Goal: Book appointment/travel/reservation

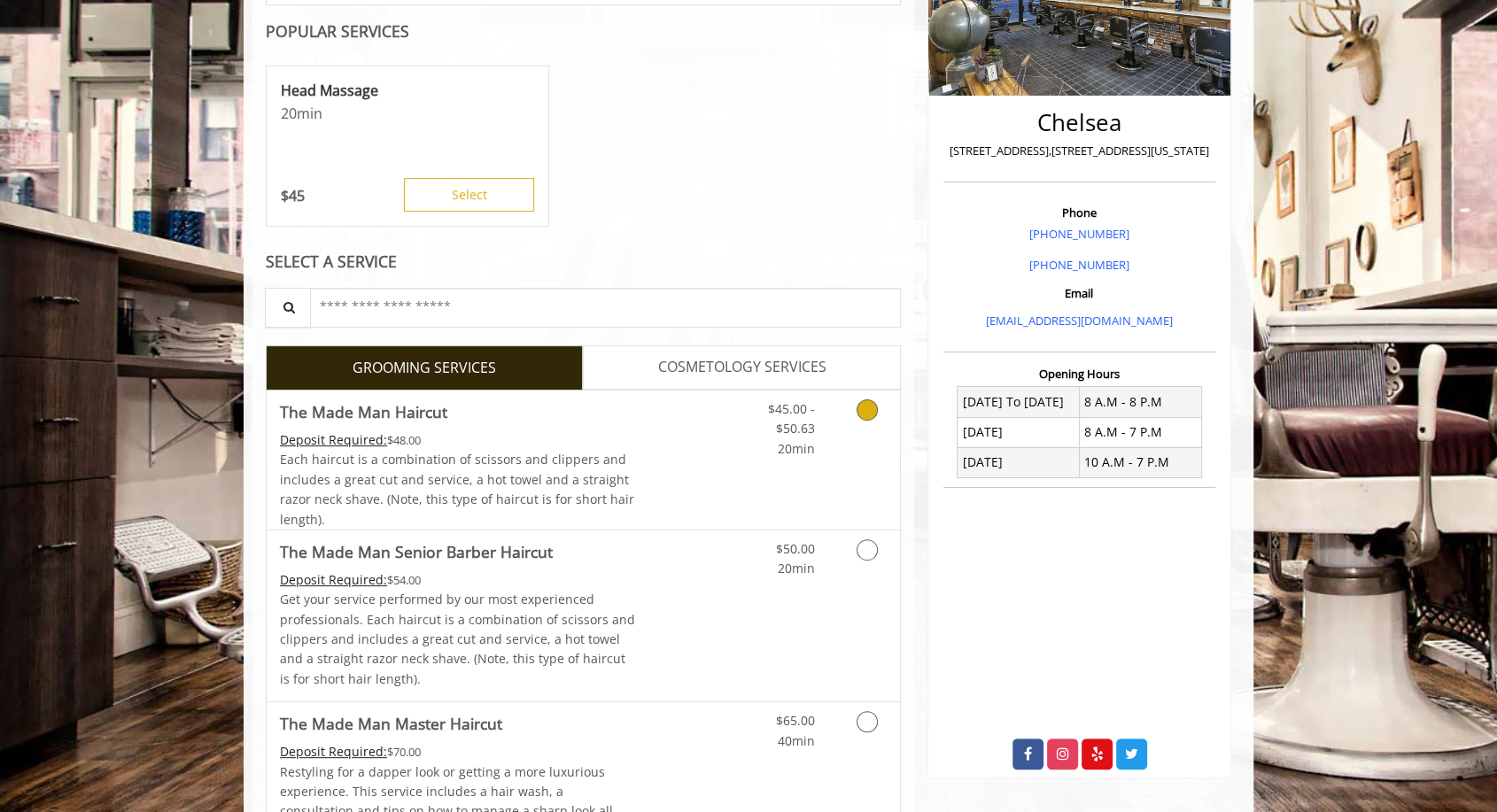
click at [563, 472] on span "Each haircut is a combination of scissors and clippers and includes a great cut…" at bounding box center [457, 489] width 354 height 77
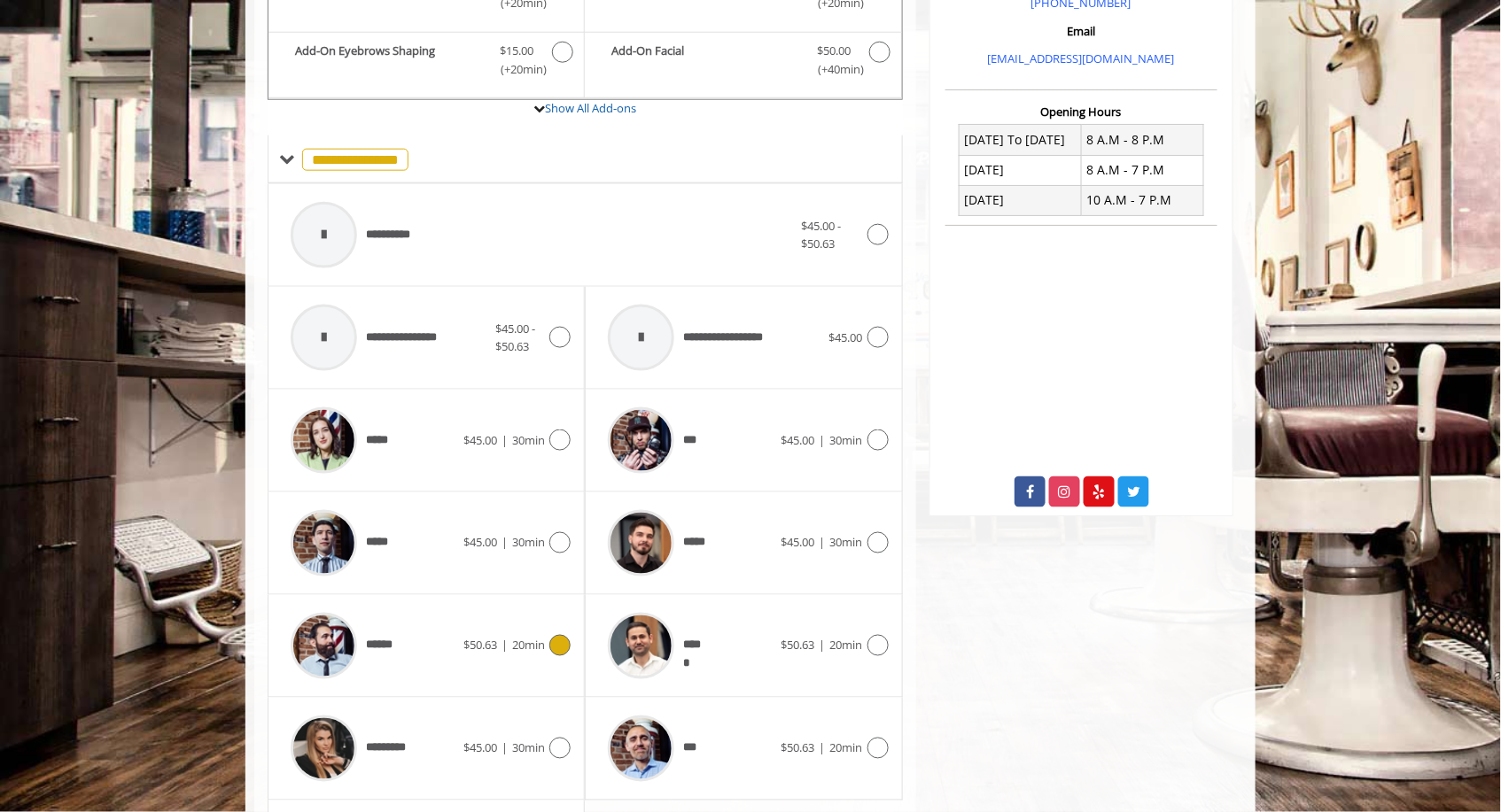
click at [501, 626] on div "****** $50.63 | 20min" at bounding box center [426, 646] width 289 height 85
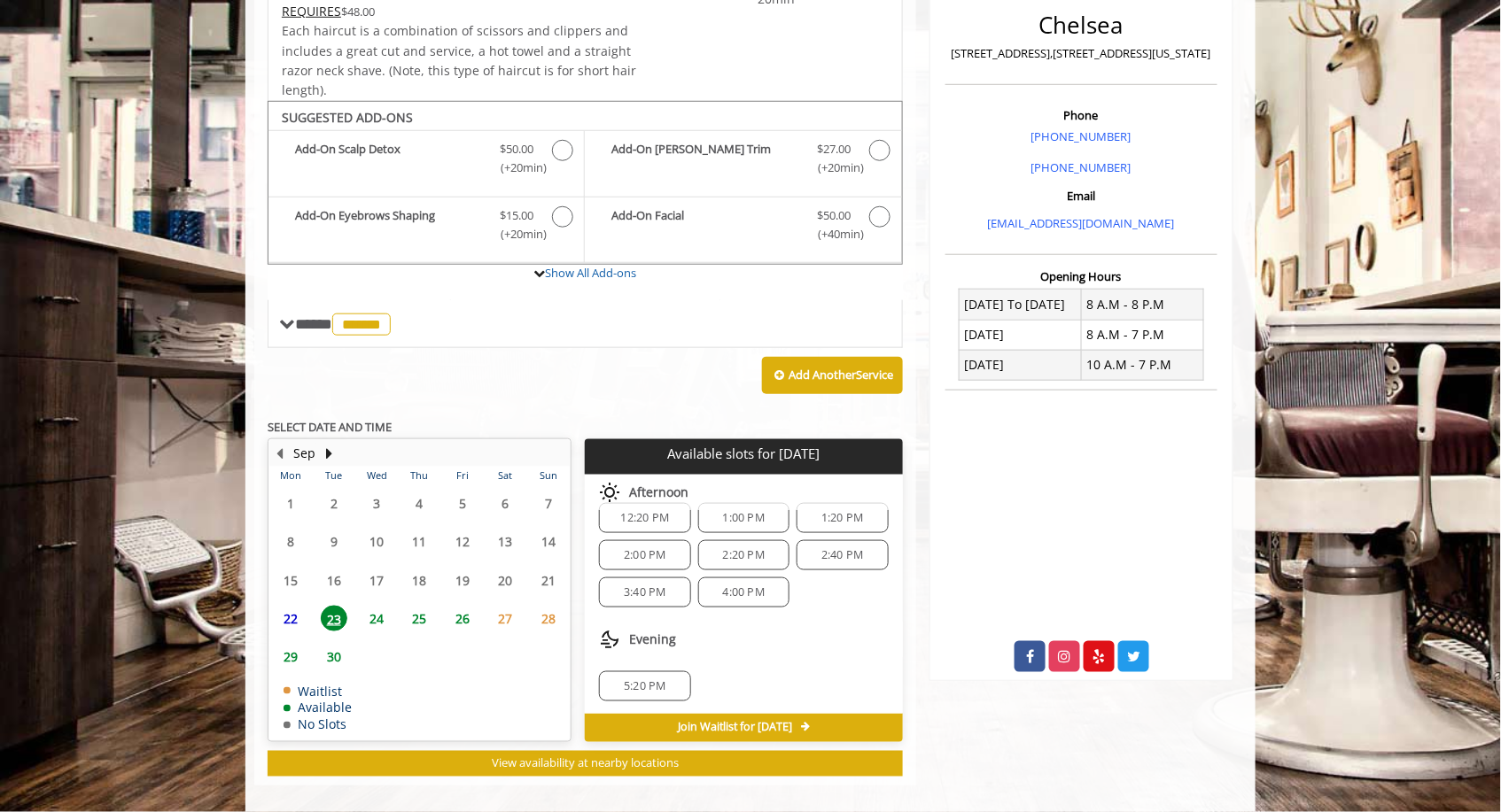
scroll to position [445, 0]
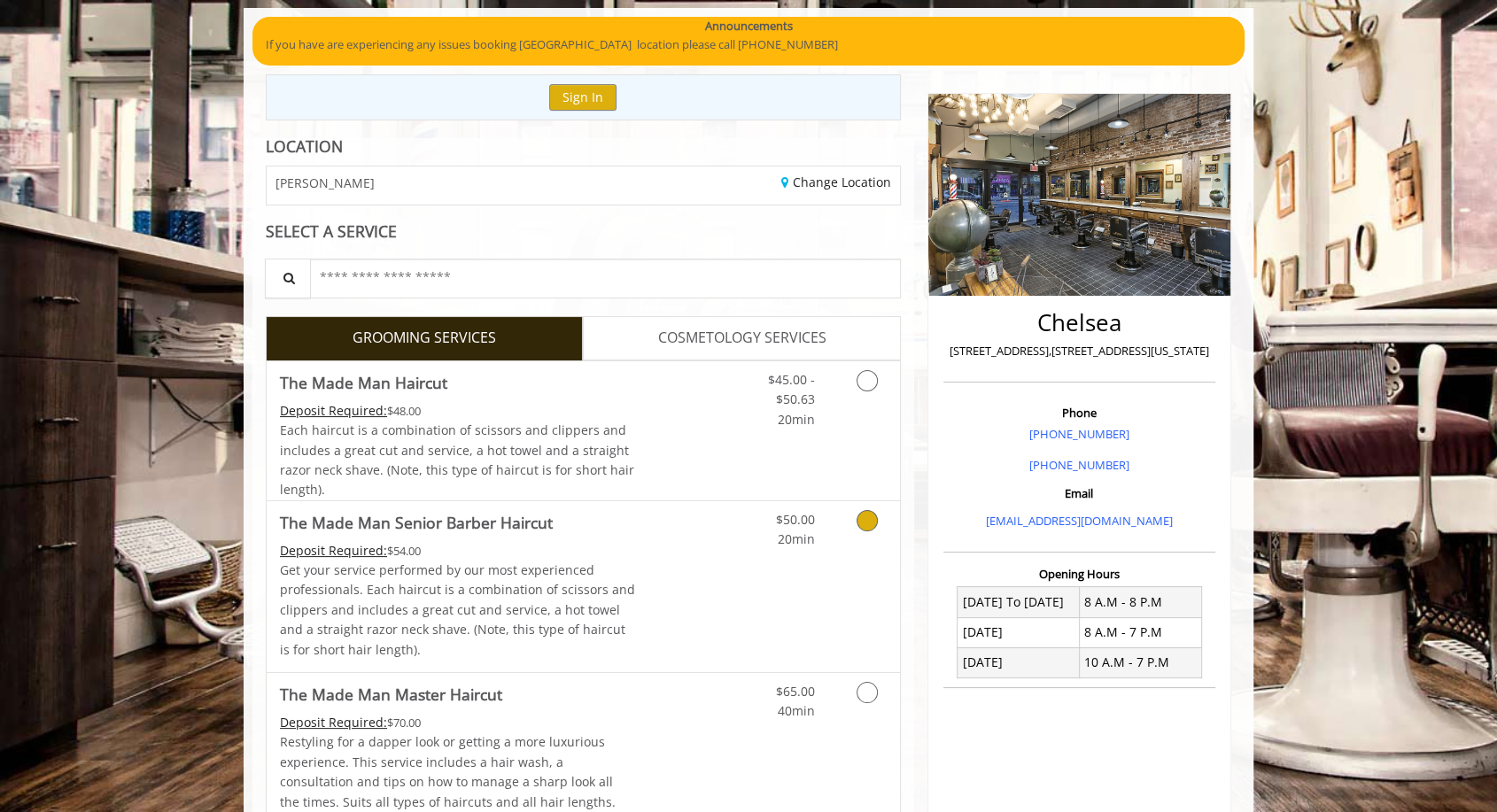
scroll to position [164, 0]
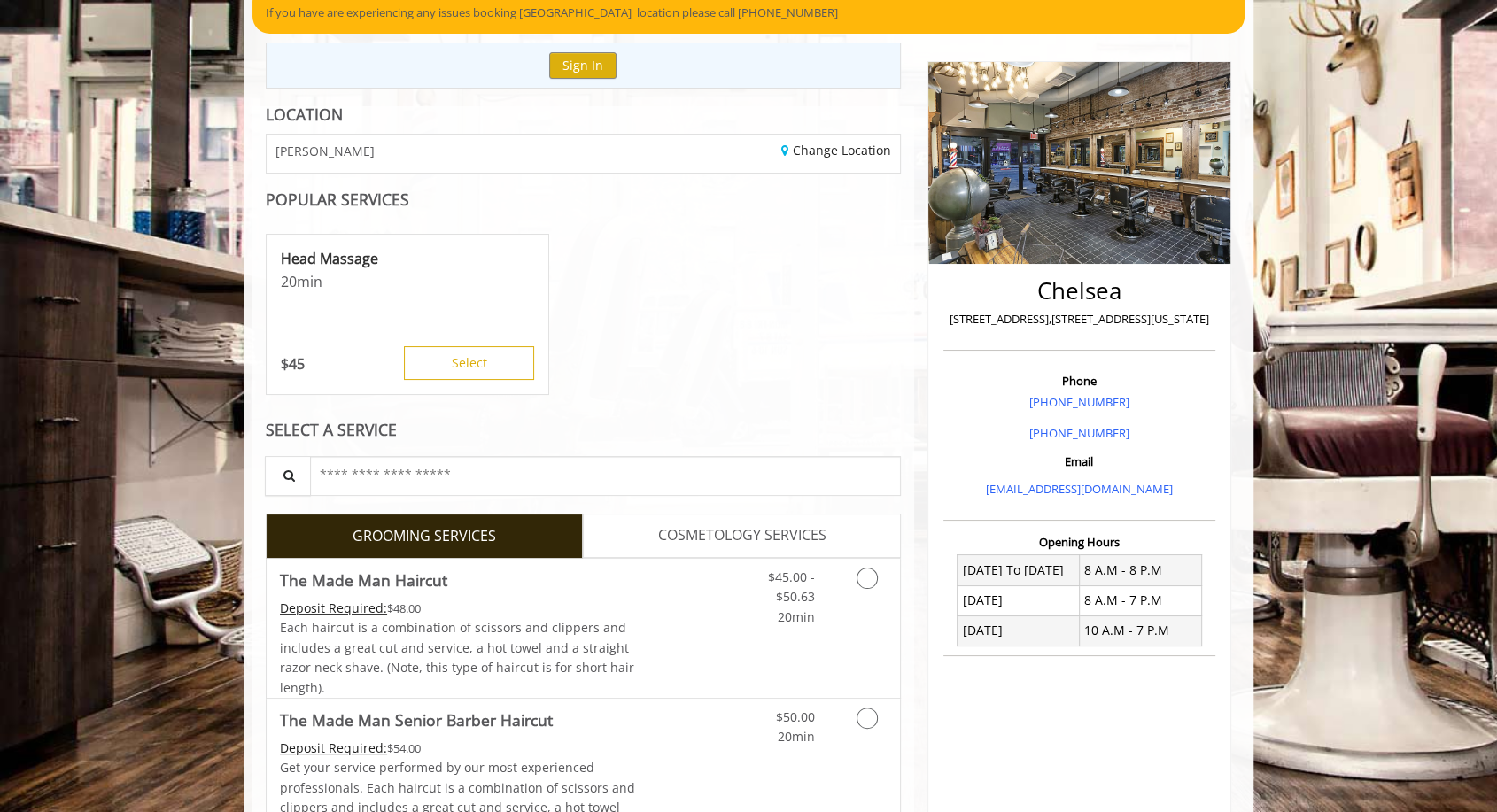
click at [638, 541] on link "COSMETOLOGY SERVICES" at bounding box center [742, 535] width 318 height 45
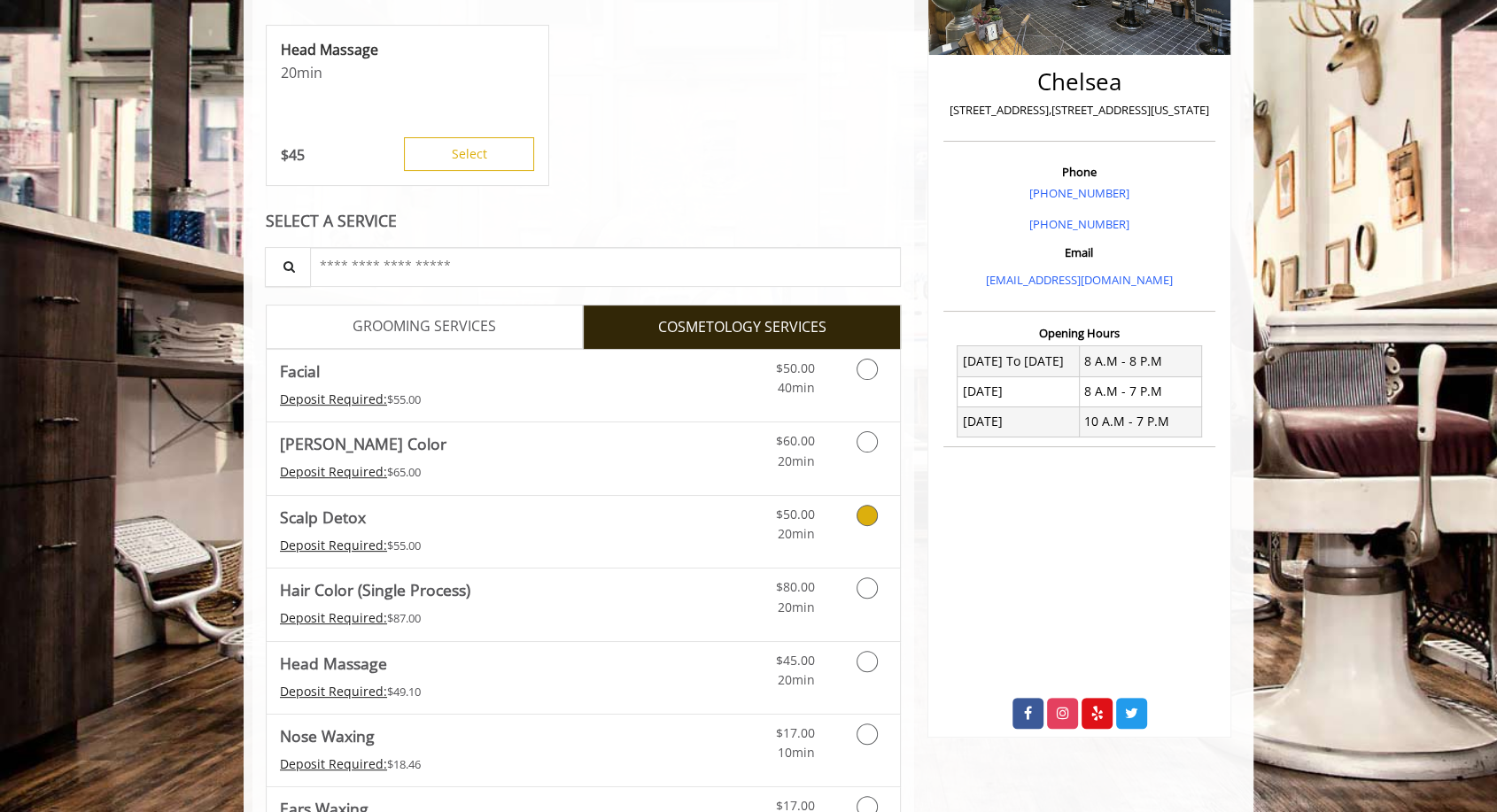
scroll to position [388, 0]
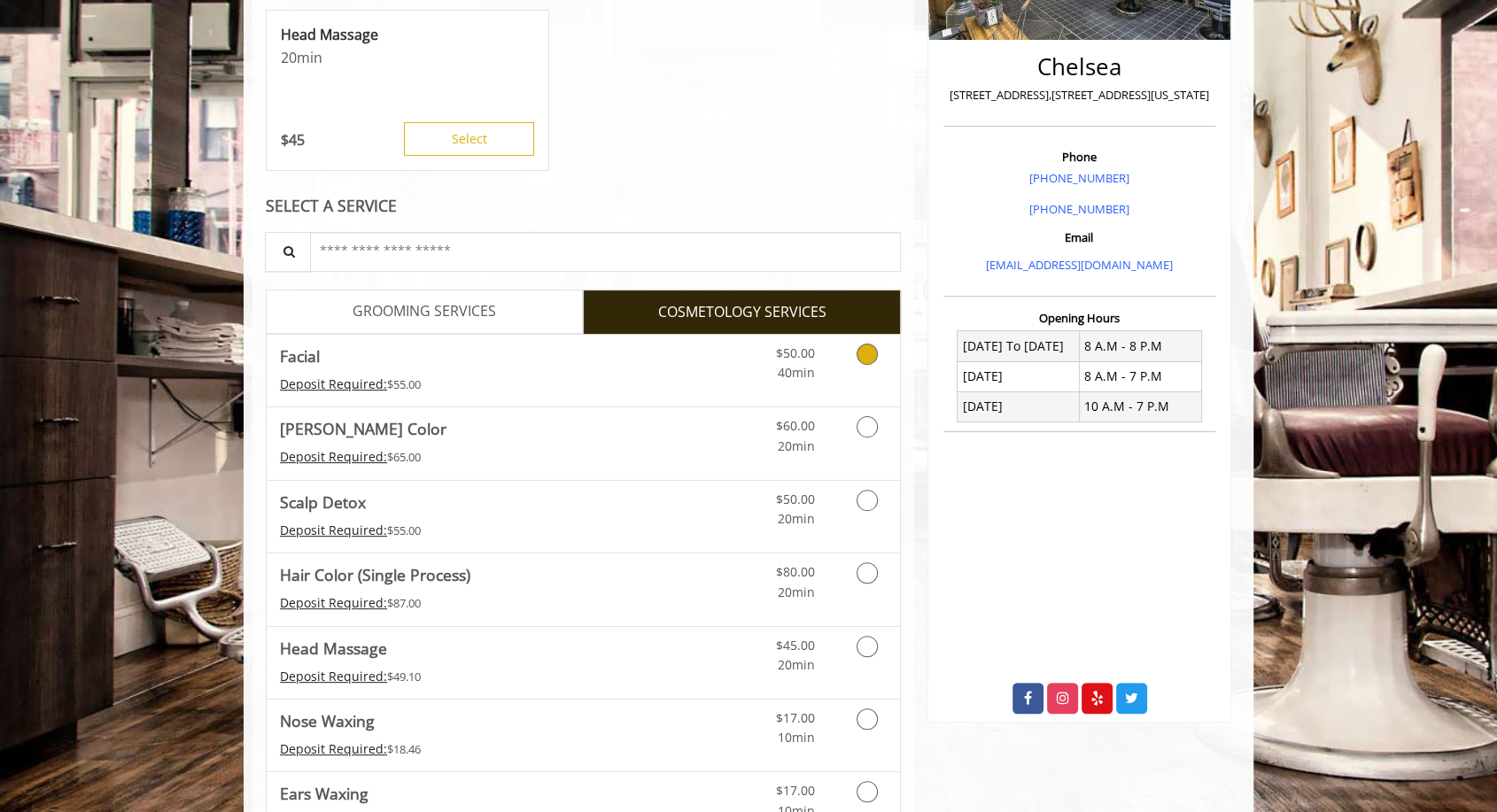
click at [418, 334] on link "Facial Deposit Required: $55.00" at bounding box center [458, 370] width 356 height 72
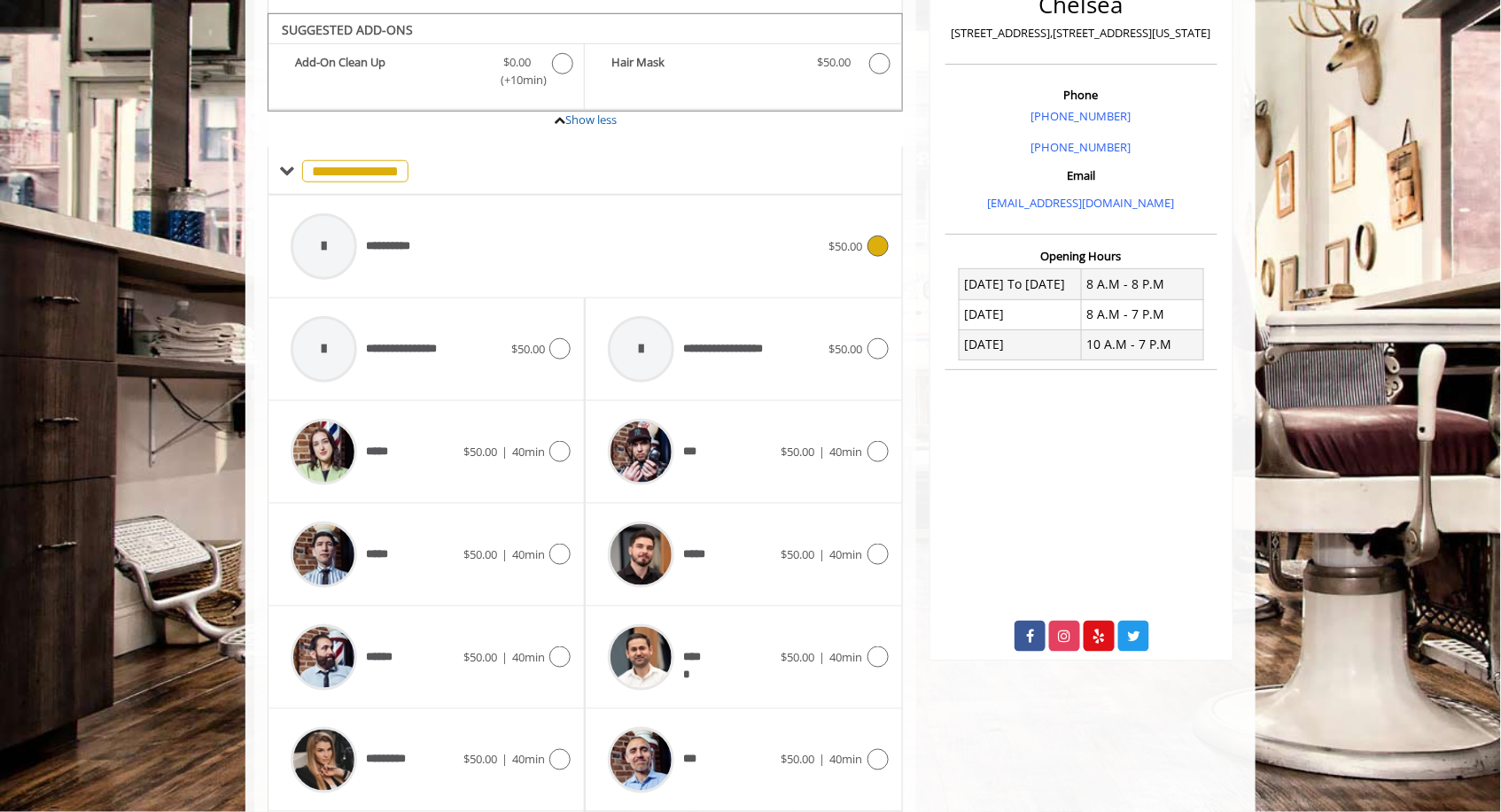
scroll to position [463, 0]
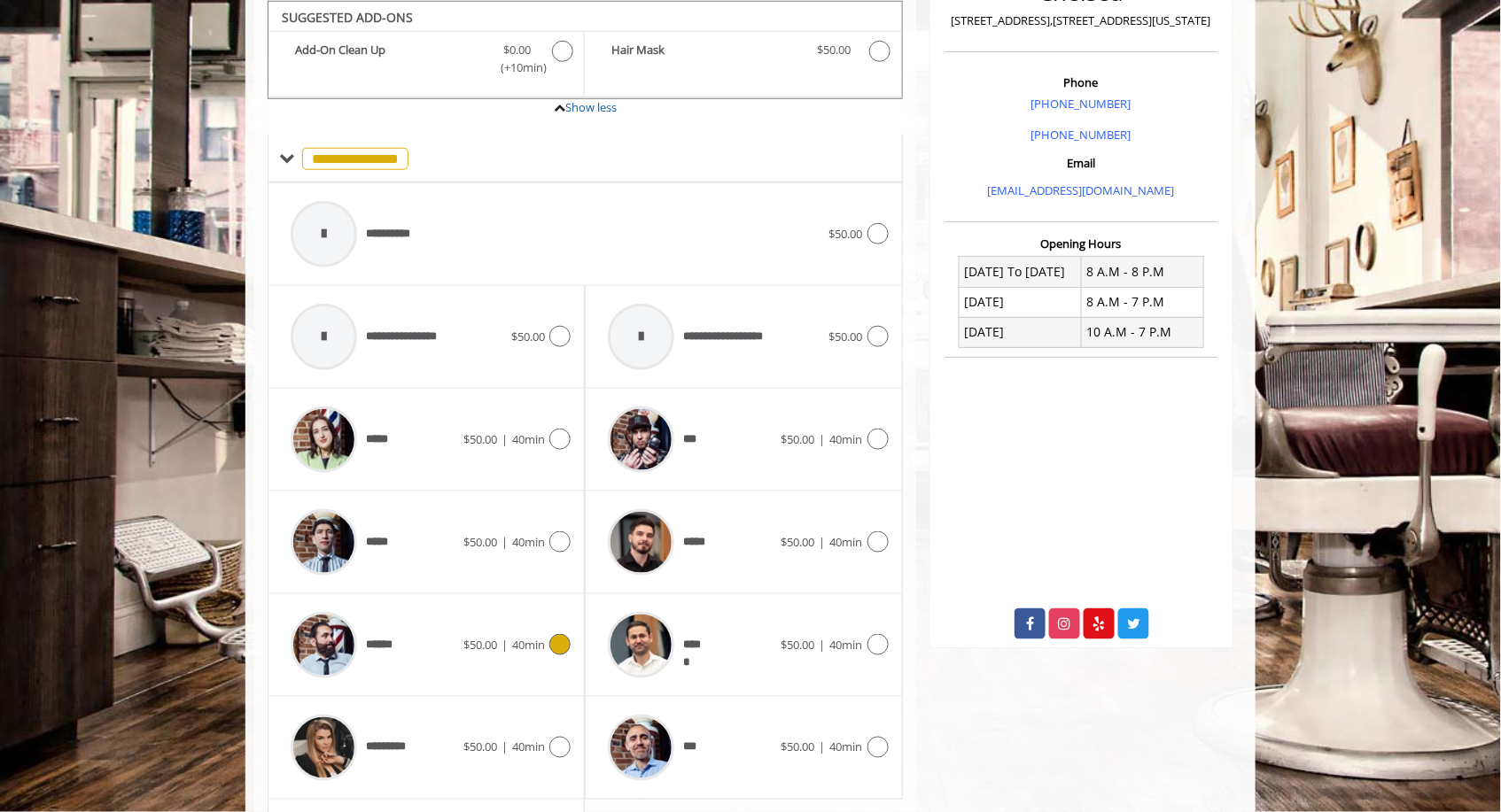
click at [437, 649] on div "******" at bounding box center [372, 645] width 181 height 85
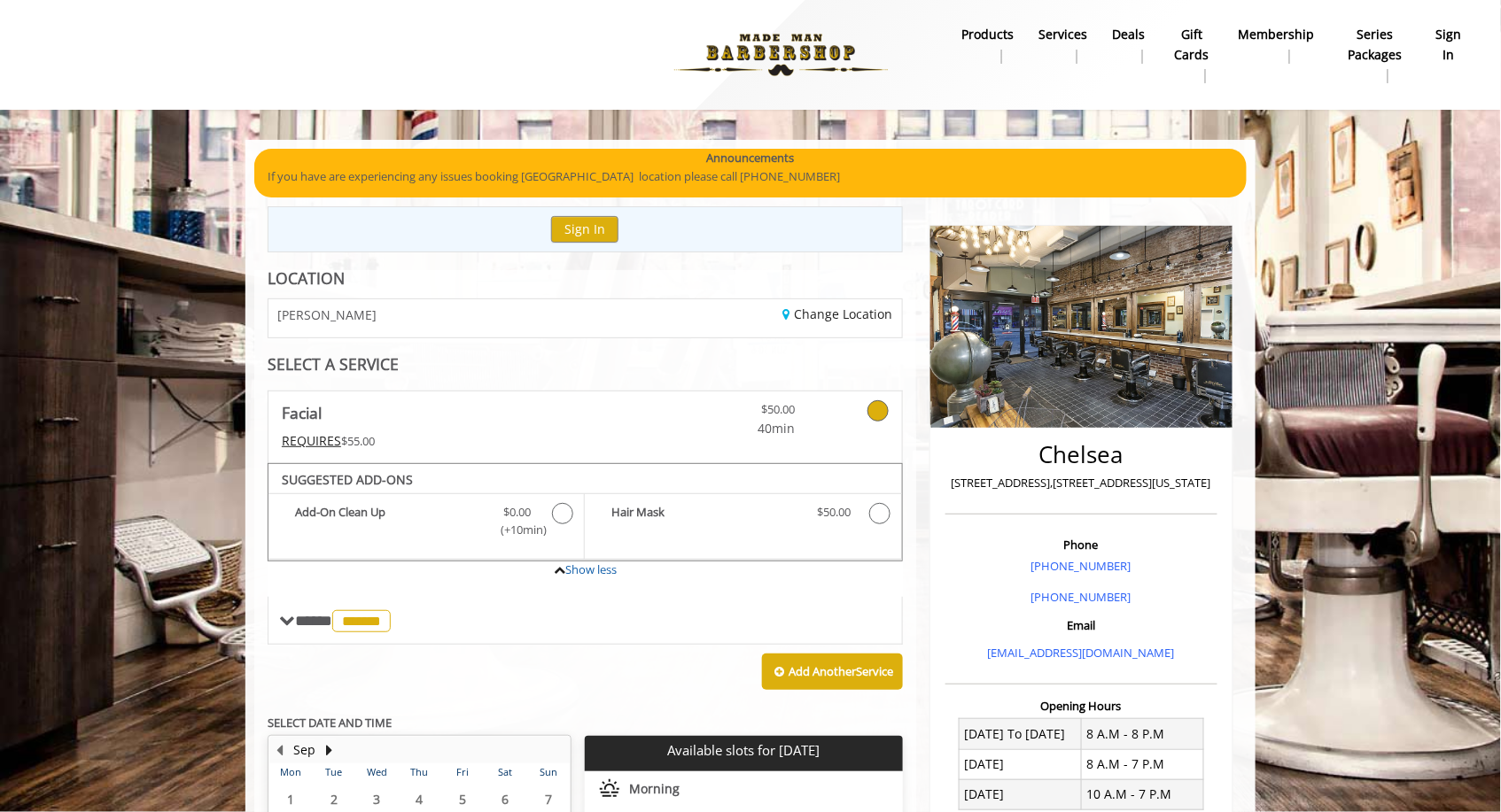
scroll to position [342, 0]
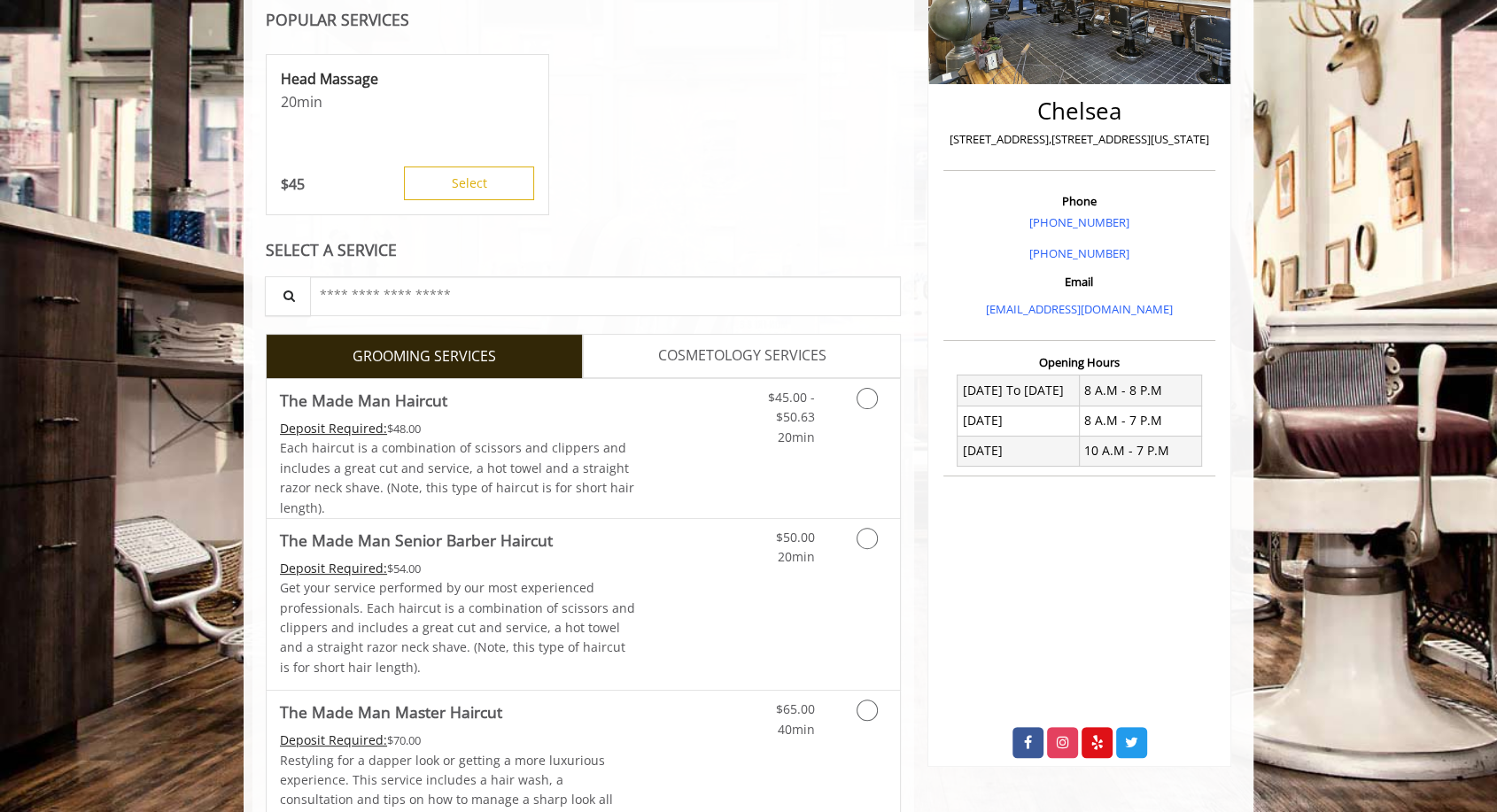
scroll to position [346, 0]
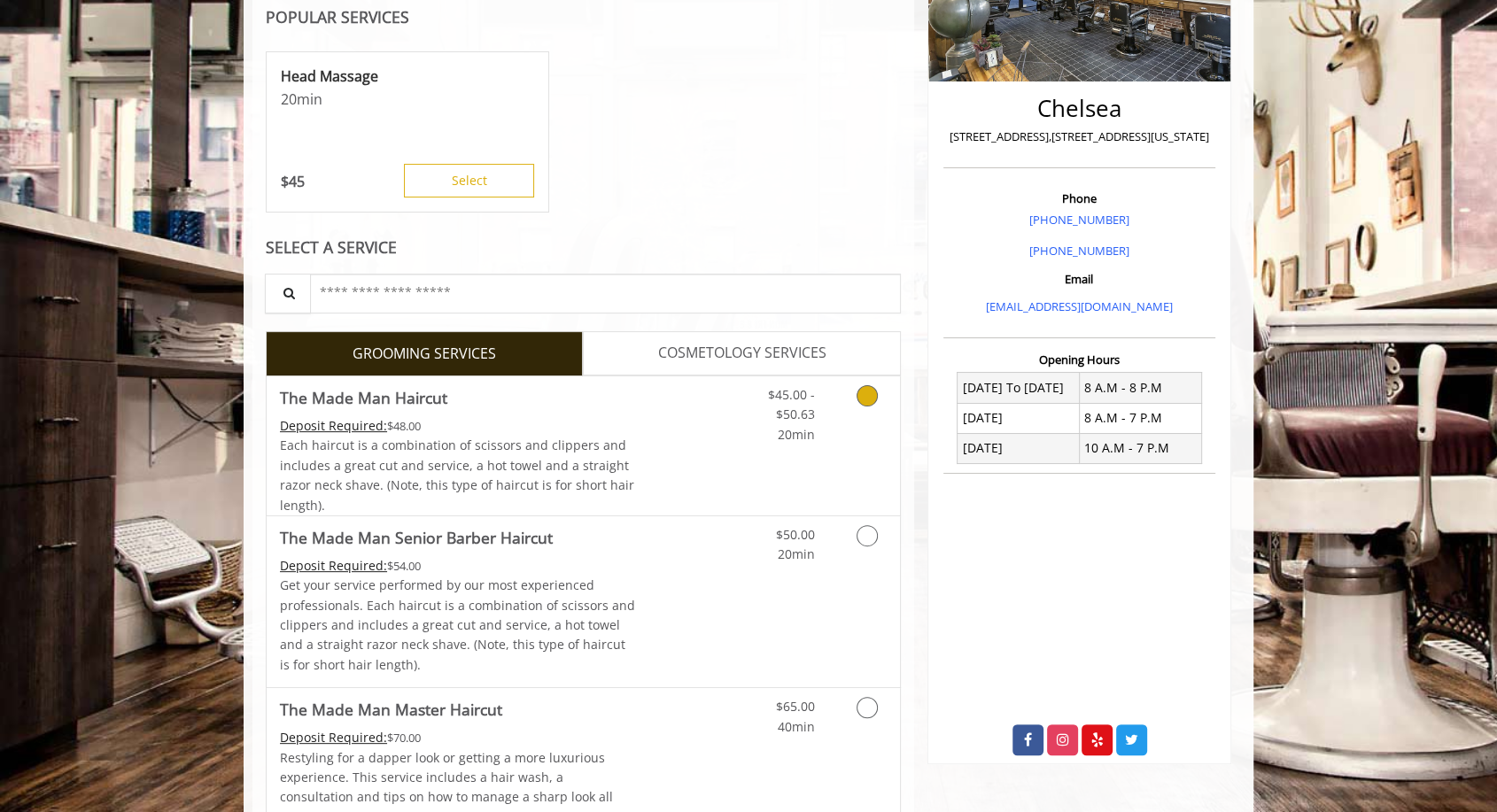
click at [643, 478] on link "Discounted Price" at bounding box center [689, 446] width 106 height 139
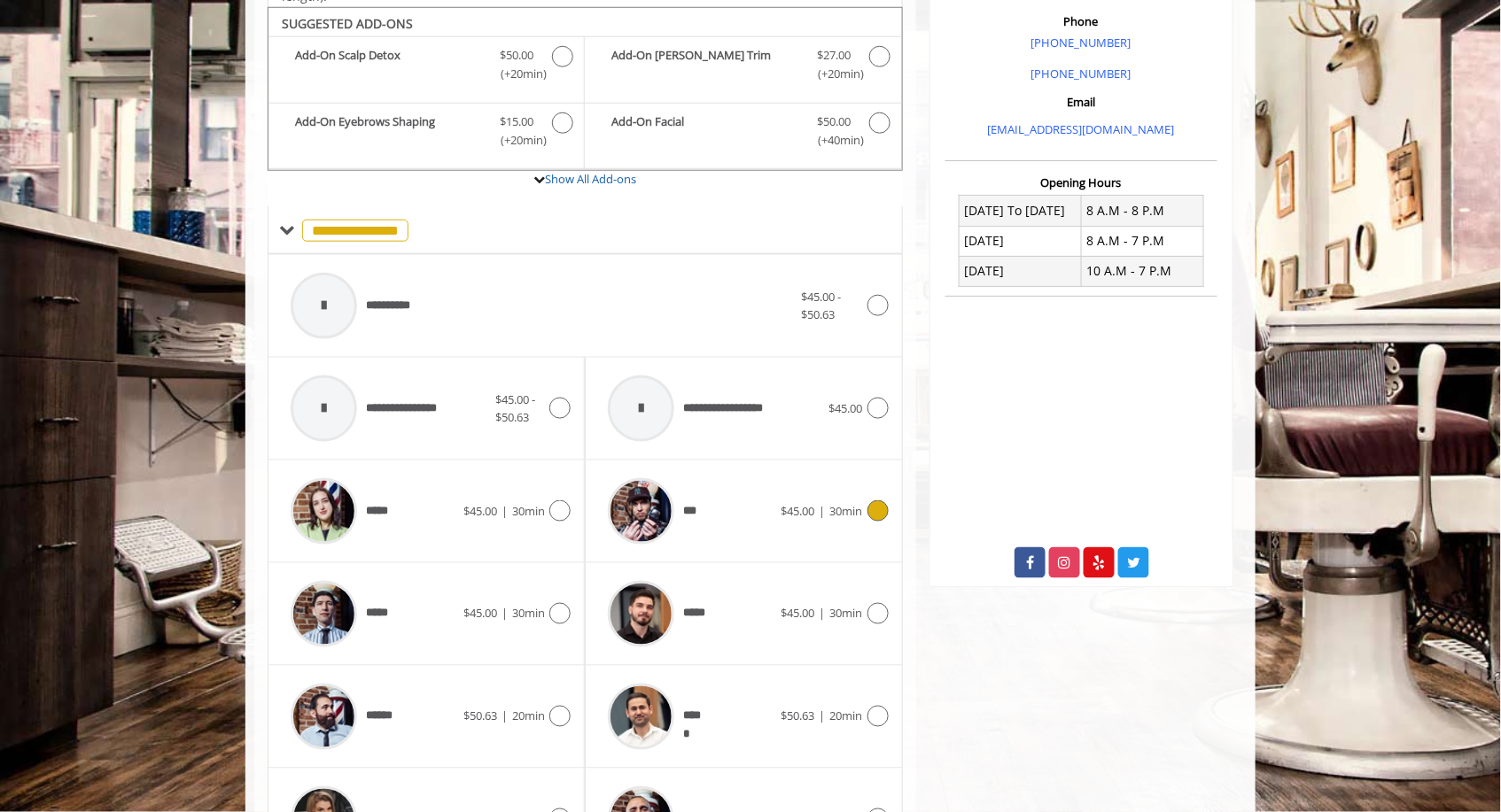
scroll to position [532, 0]
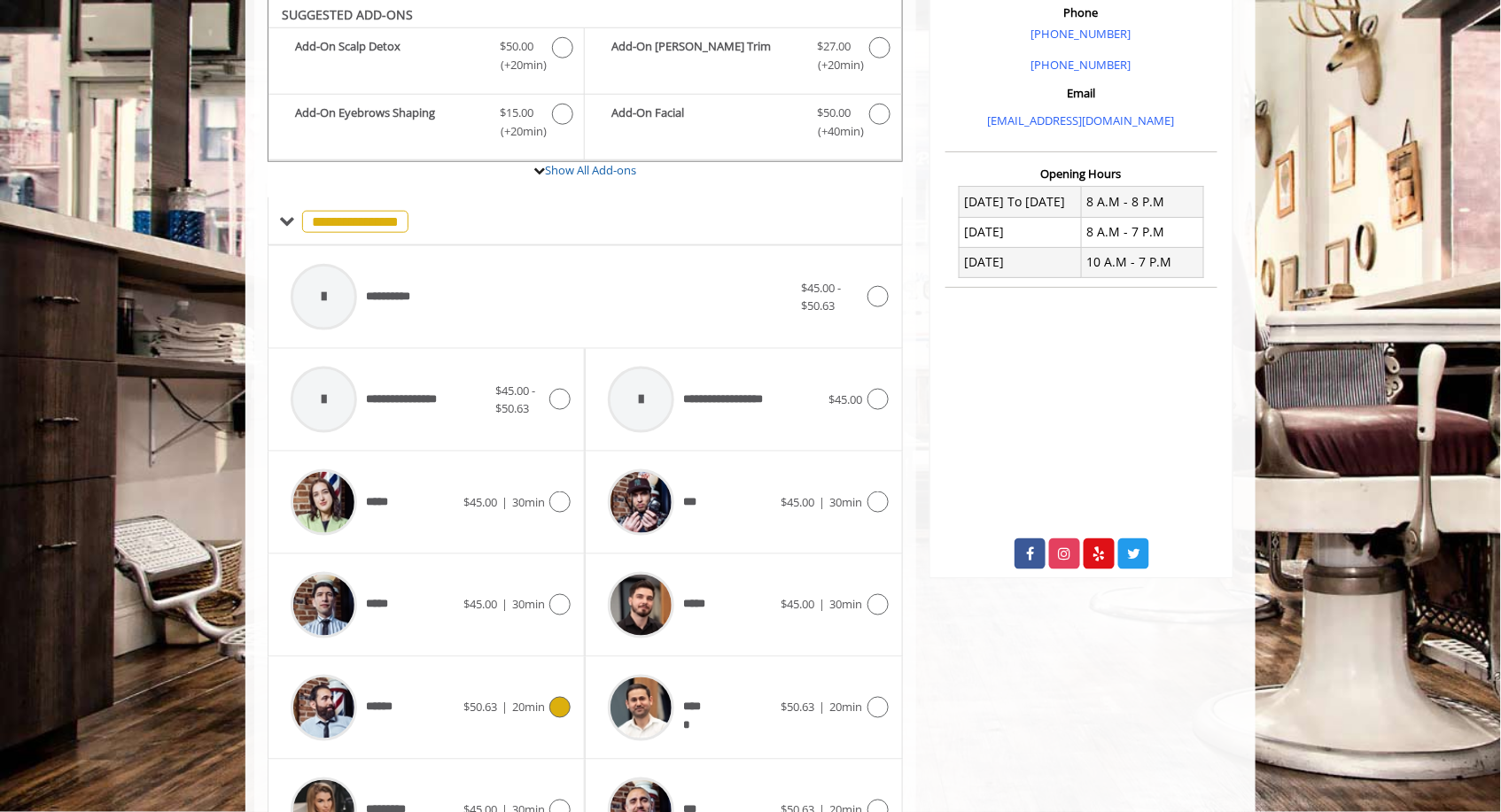
click at [463, 693] on div "****** $50.63 | 20min" at bounding box center [426, 708] width 289 height 85
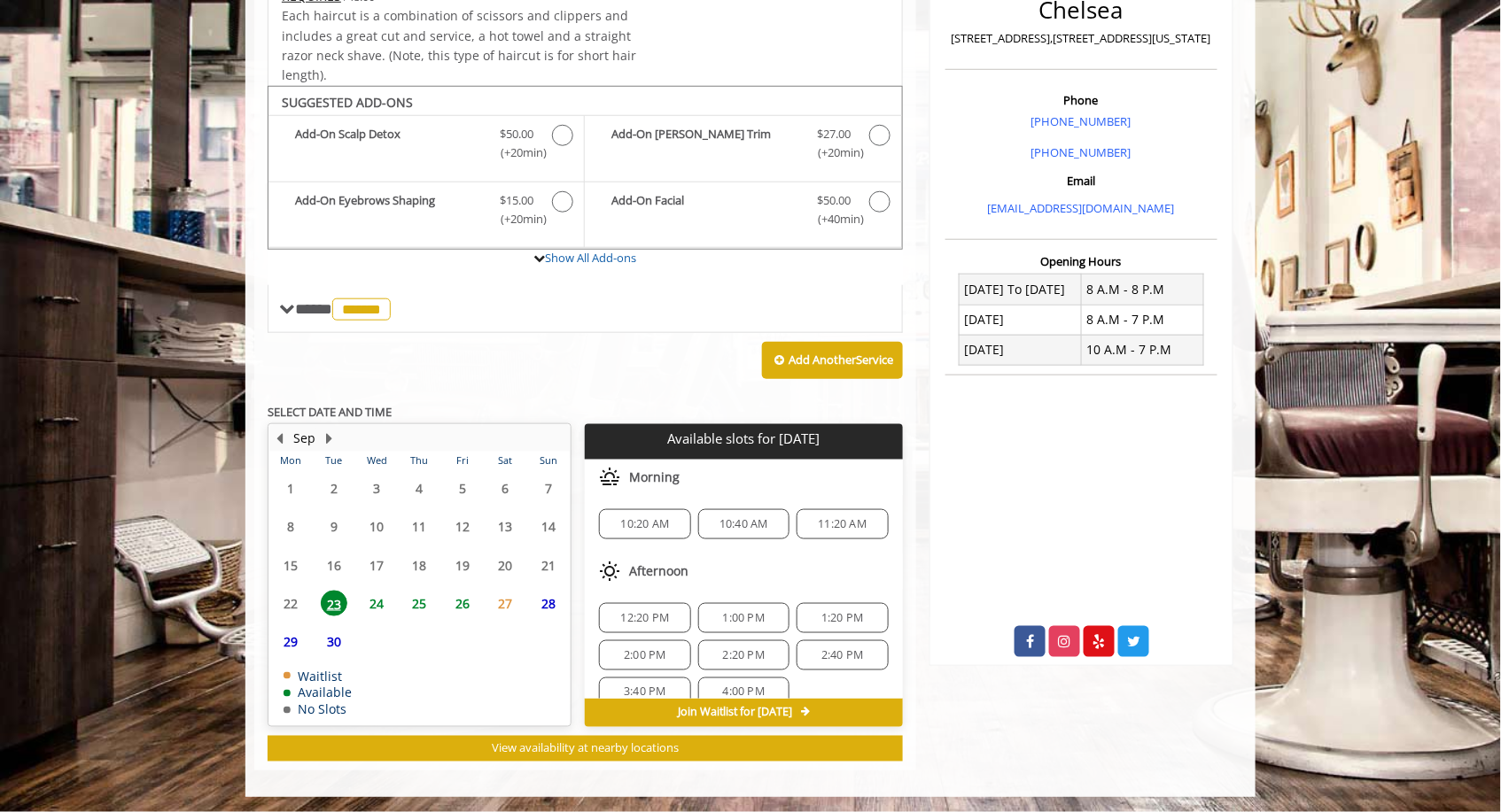
scroll to position [115, 0]
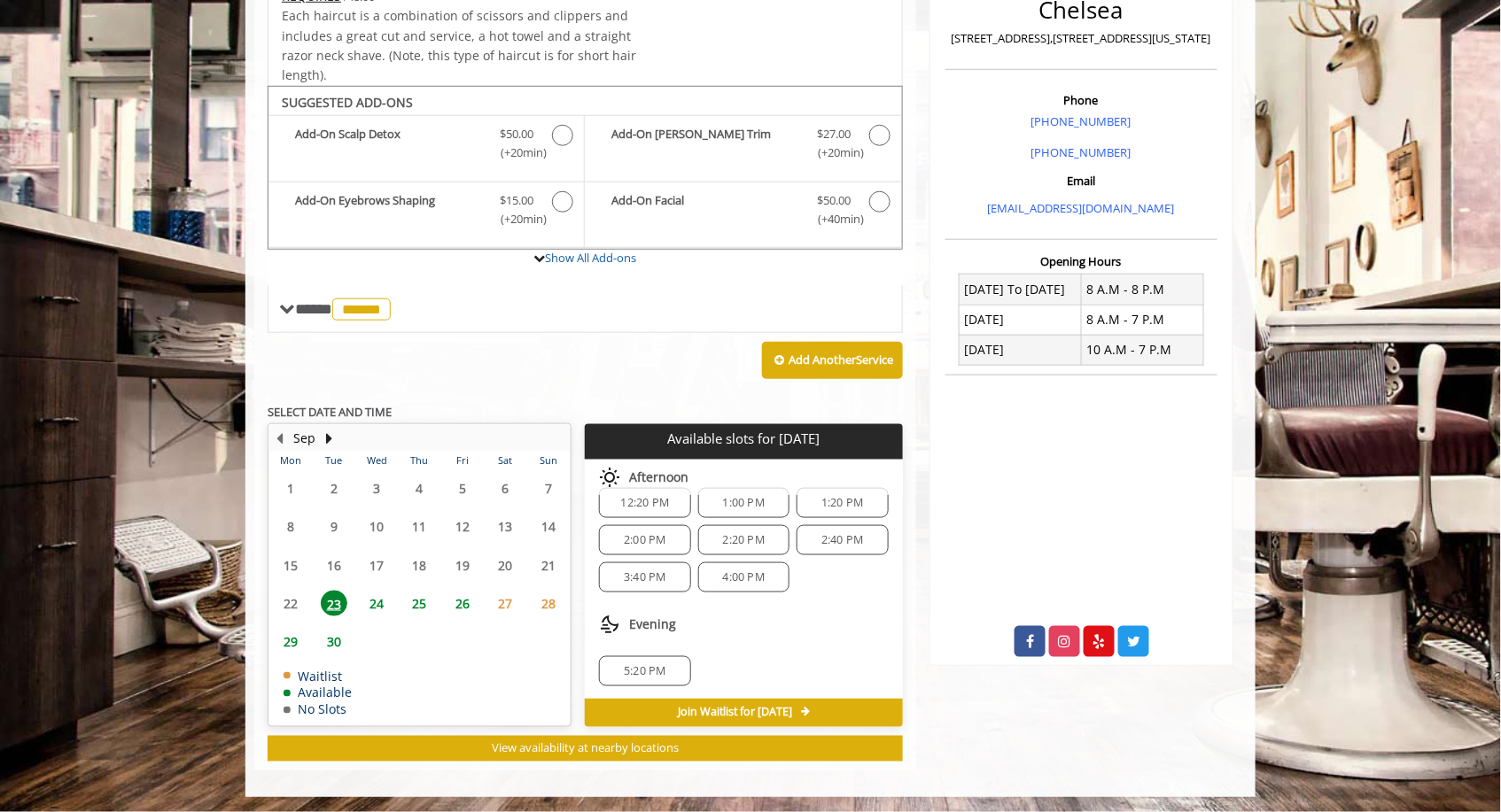
click at [664, 672] on span "5:20 PM" at bounding box center [645, 672] width 42 height 14
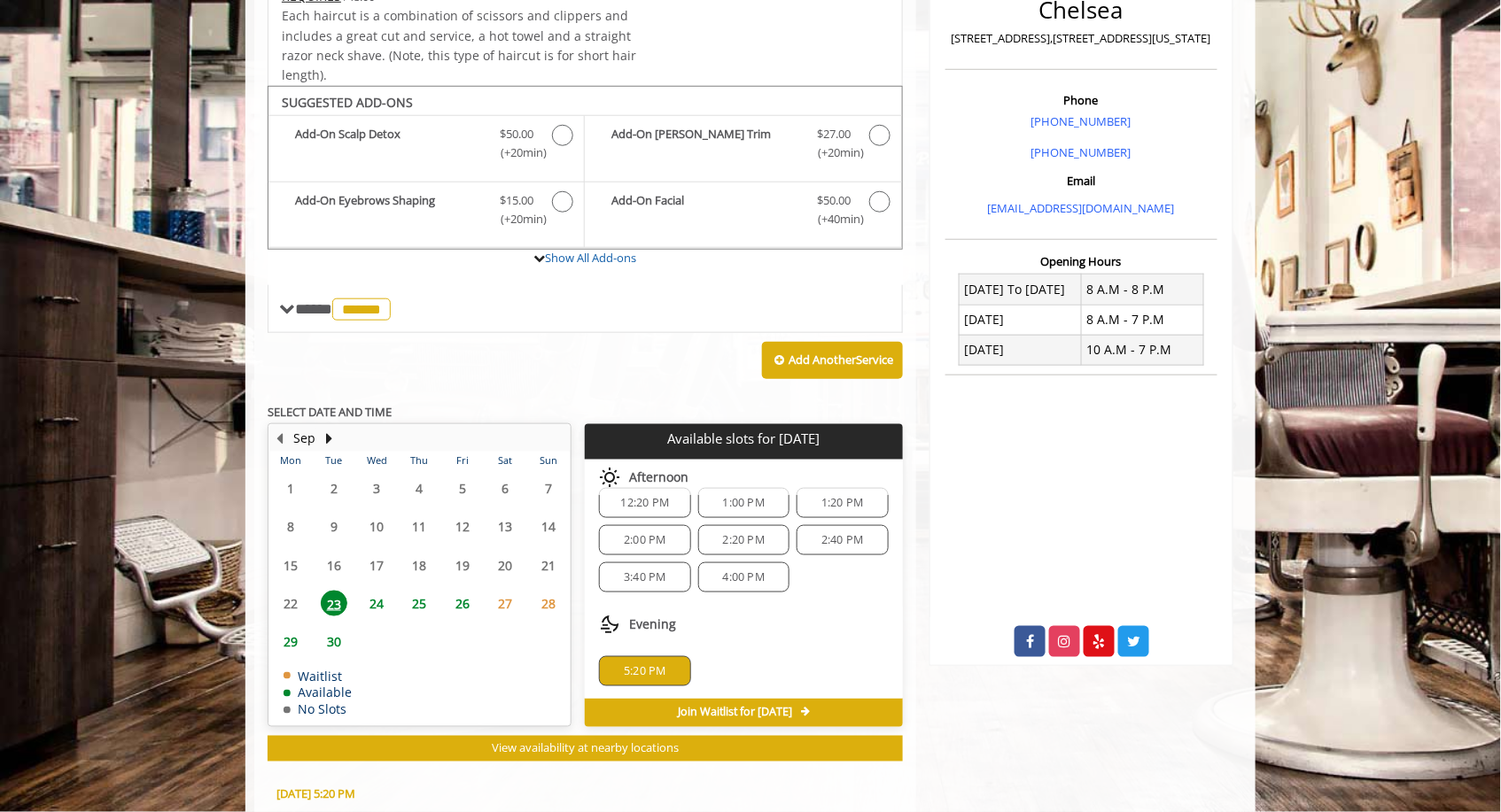
scroll to position [764, 0]
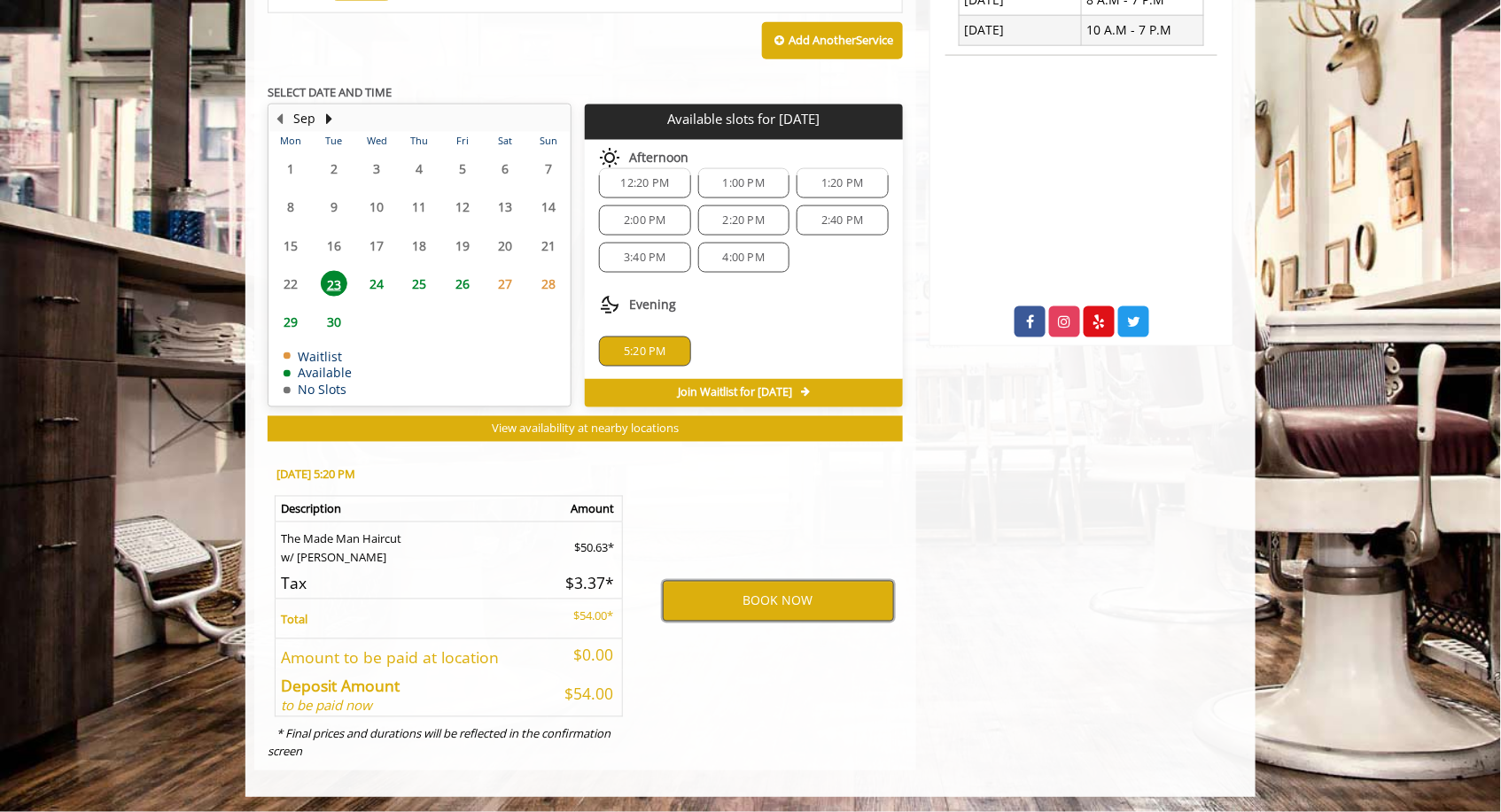
click at [759, 590] on button "BOOK NOW" at bounding box center [778, 601] width 231 height 41
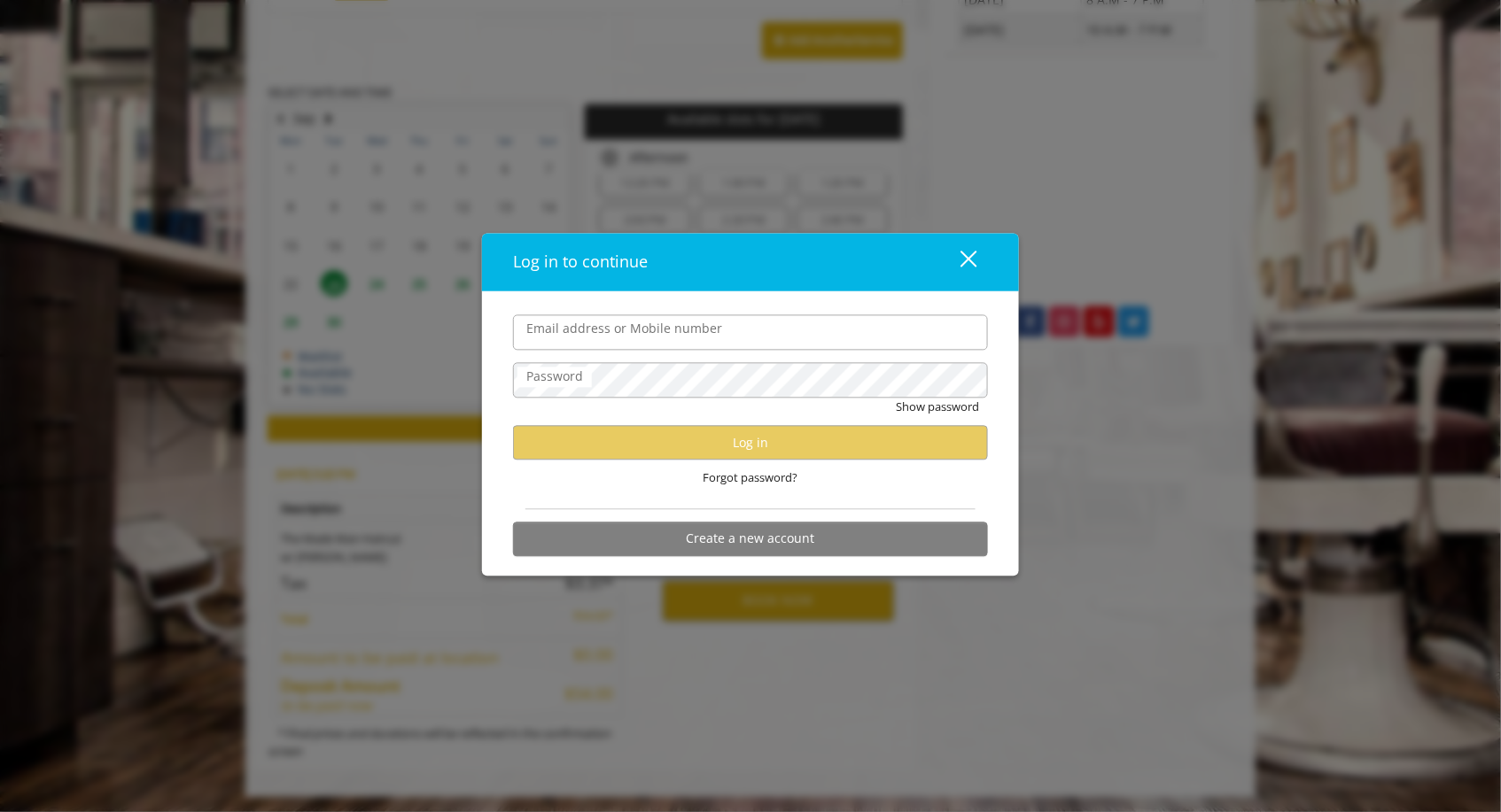
type input "**********"
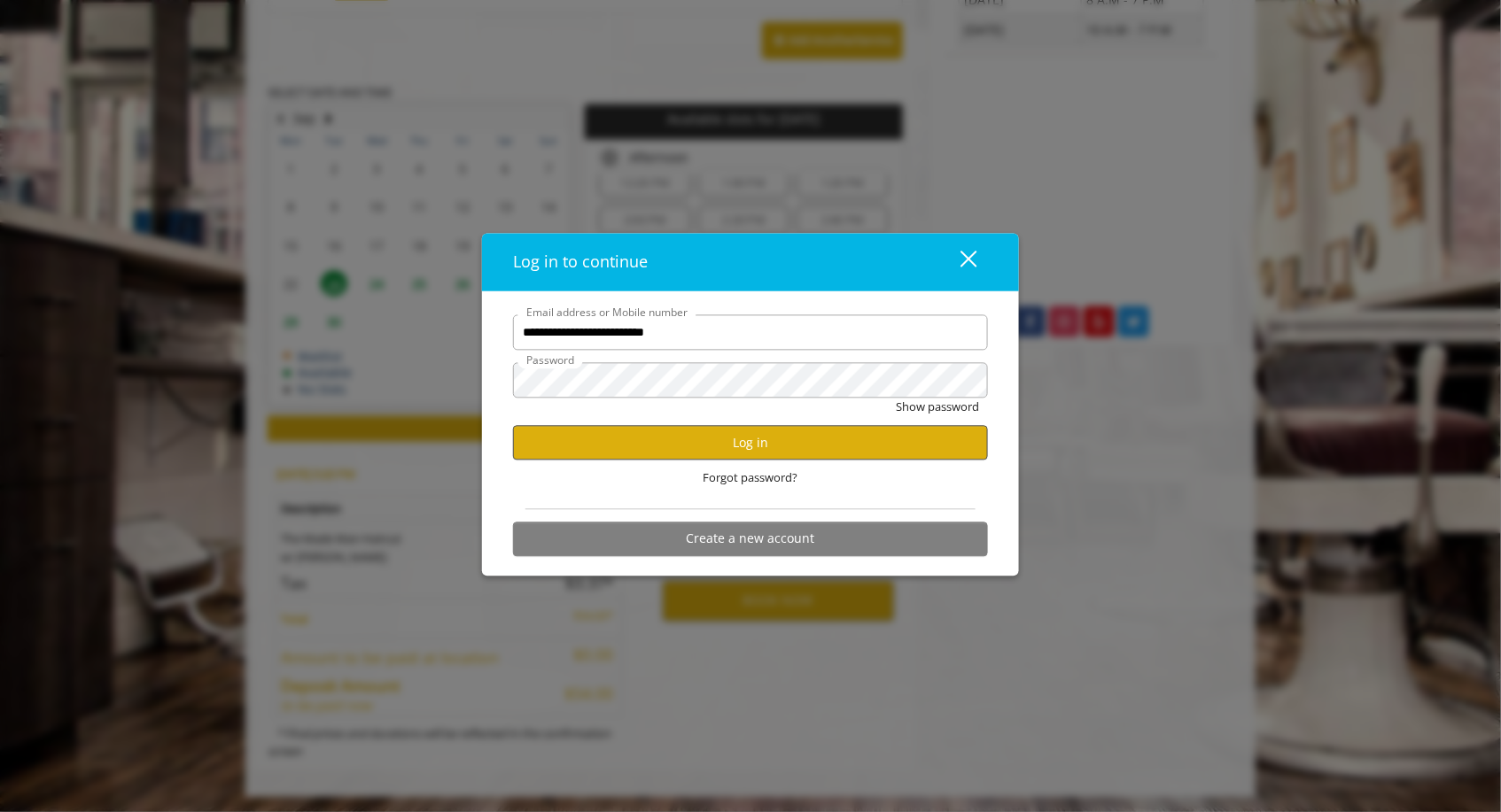
scroll to position [0, 0]
click at [762, 431] on button "Log in" at bounding box center [750, 443] width 475 height 35
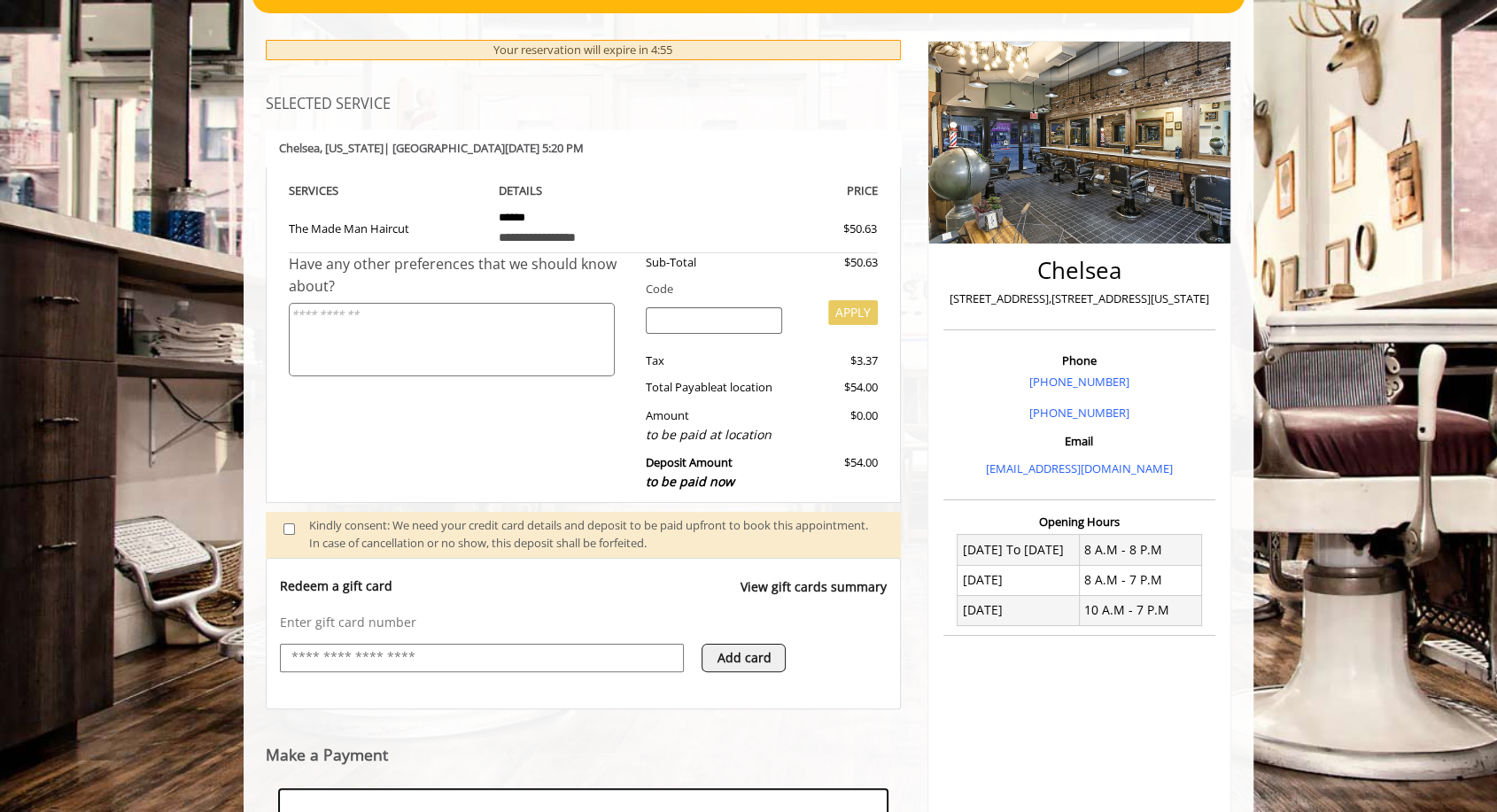
scroll to position [456, 0]
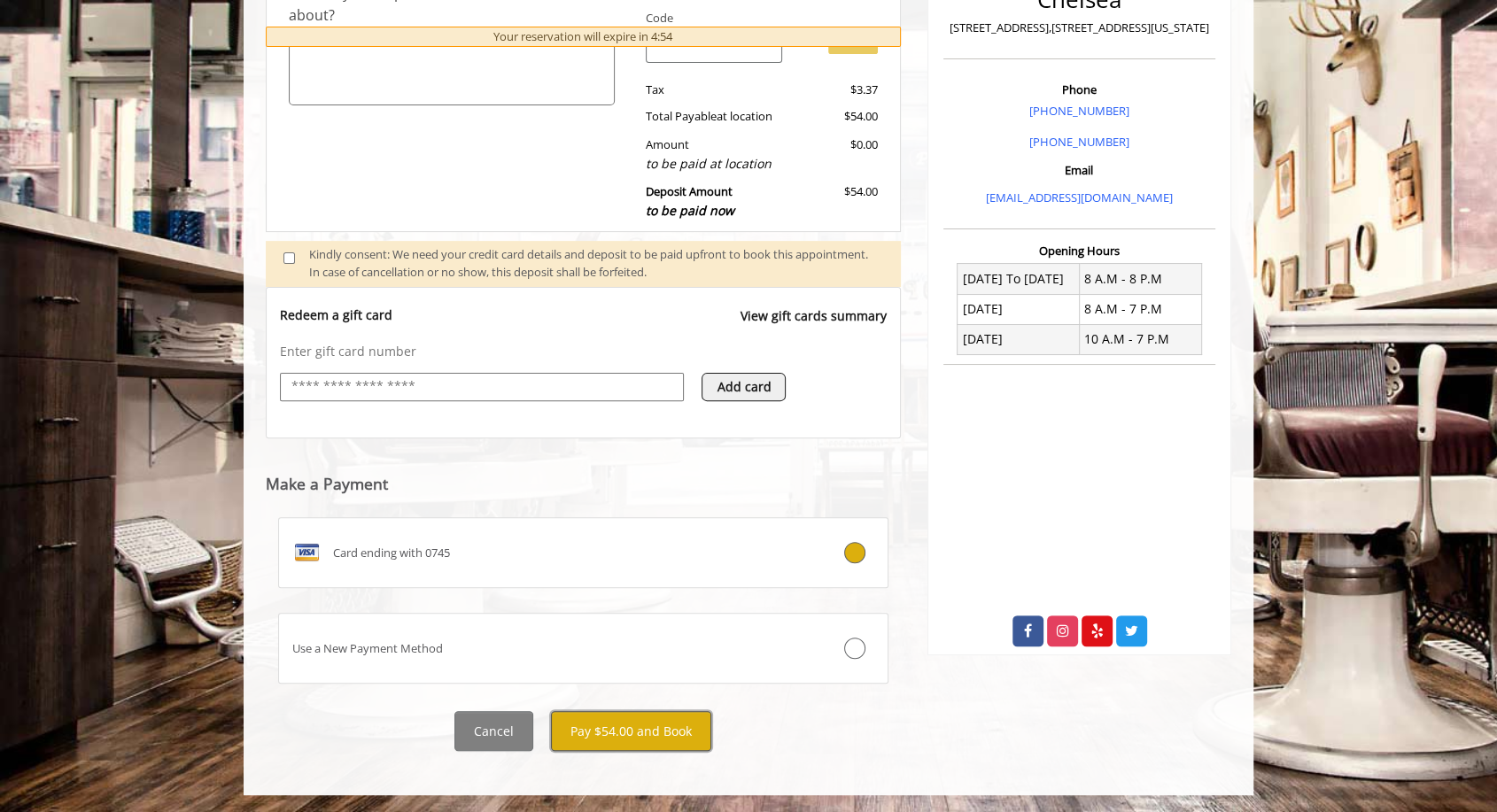
click at [658, 744] on button "Pay $54.00 and Book" at bounding box center [631, 731] width 160 height 40
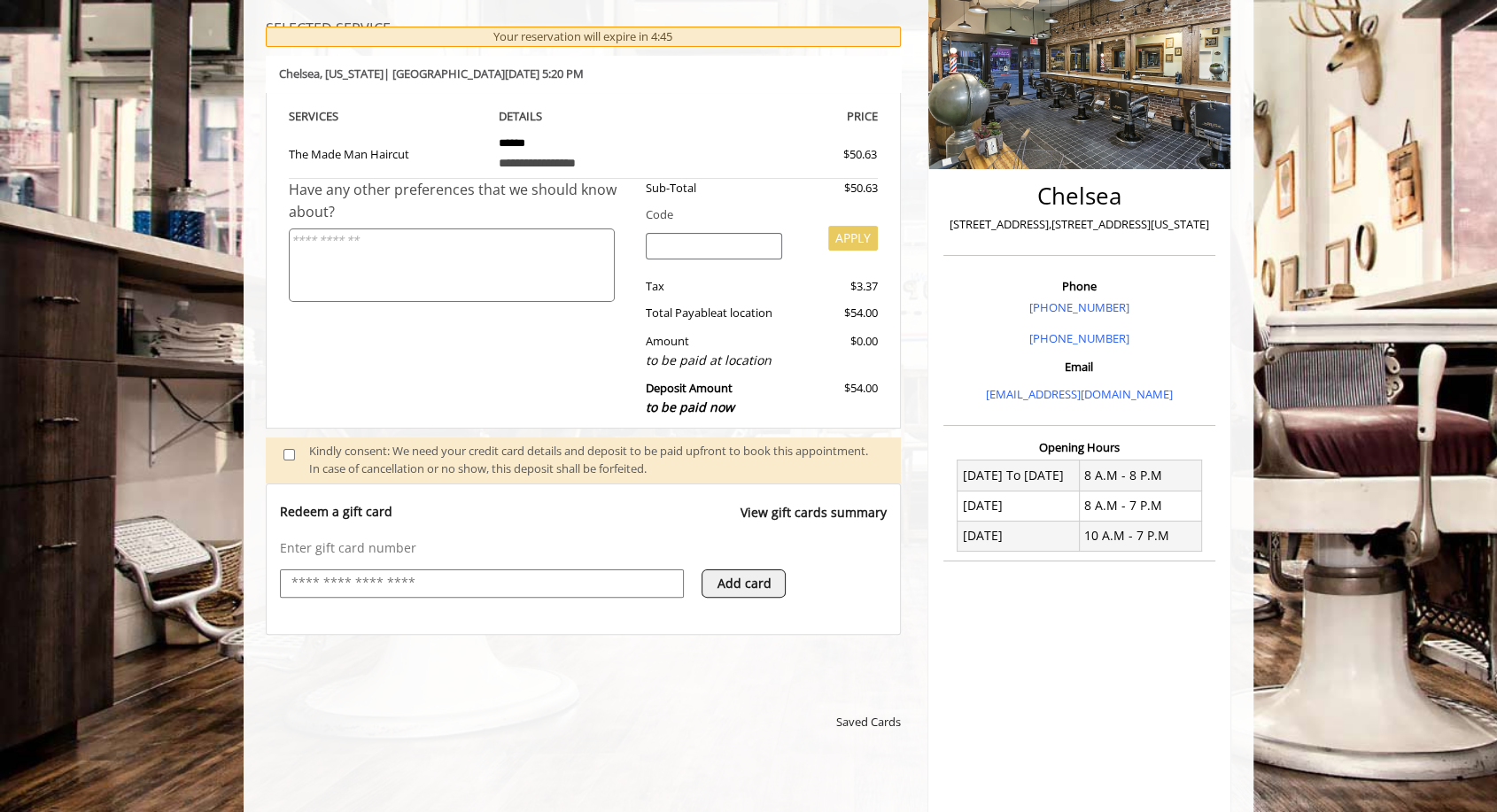
scroll to position [261, 0]
